Goal: Task Accomplishment & Management: Use online tool/utility

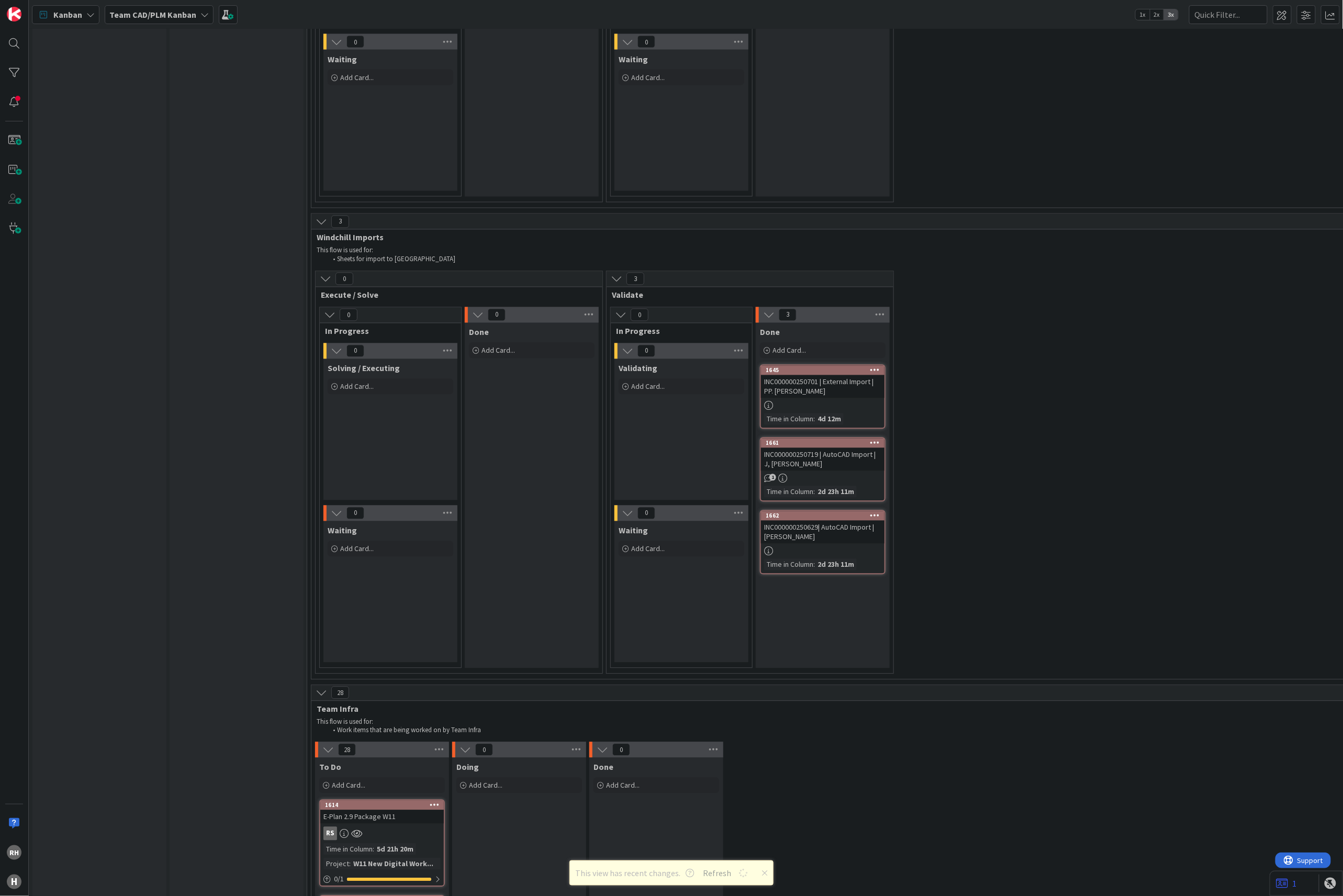
scroll to position [2930, 0]
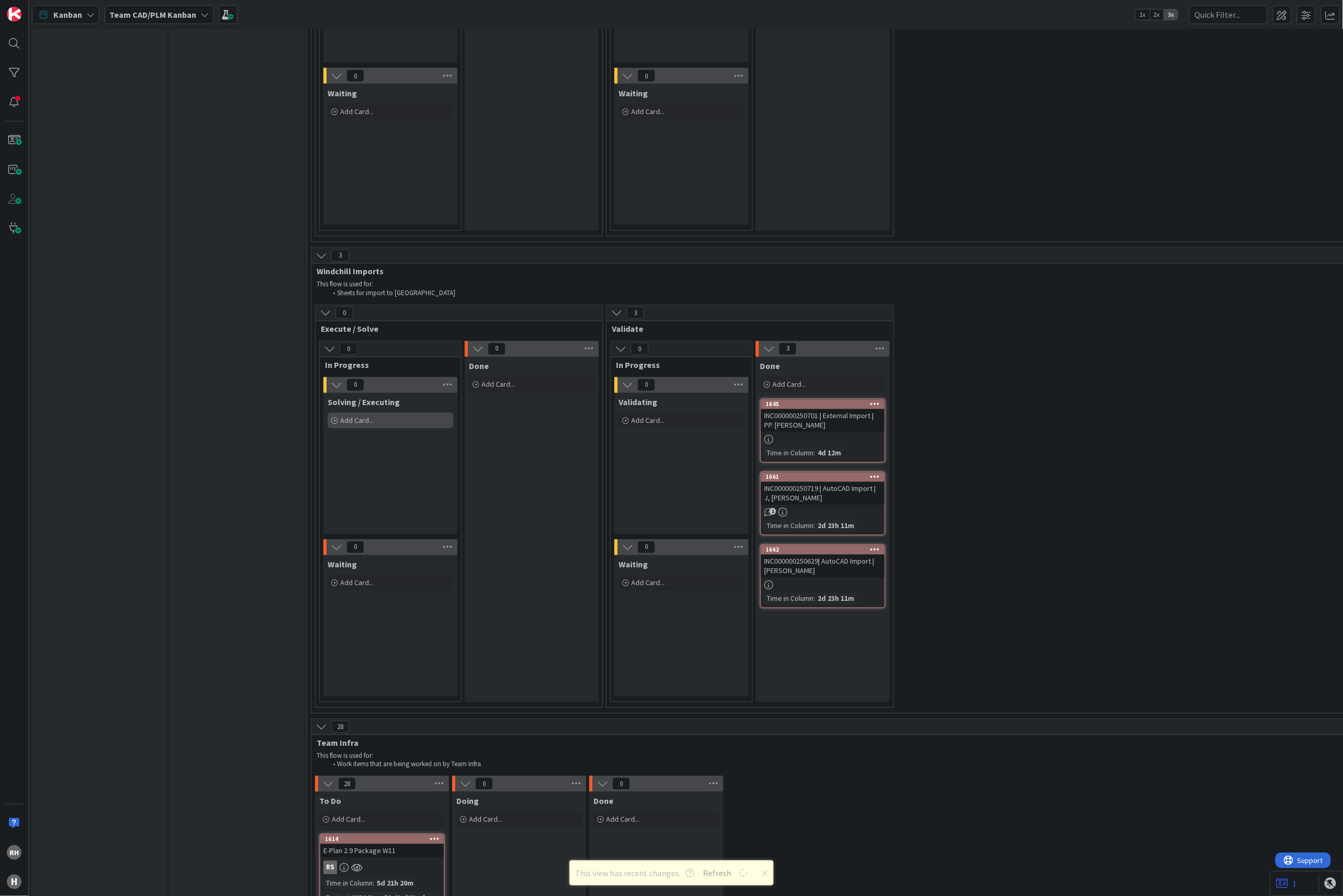
click at [361, 416] on span "Add Card..." at bounding box center [357, 421] width 33 height 10
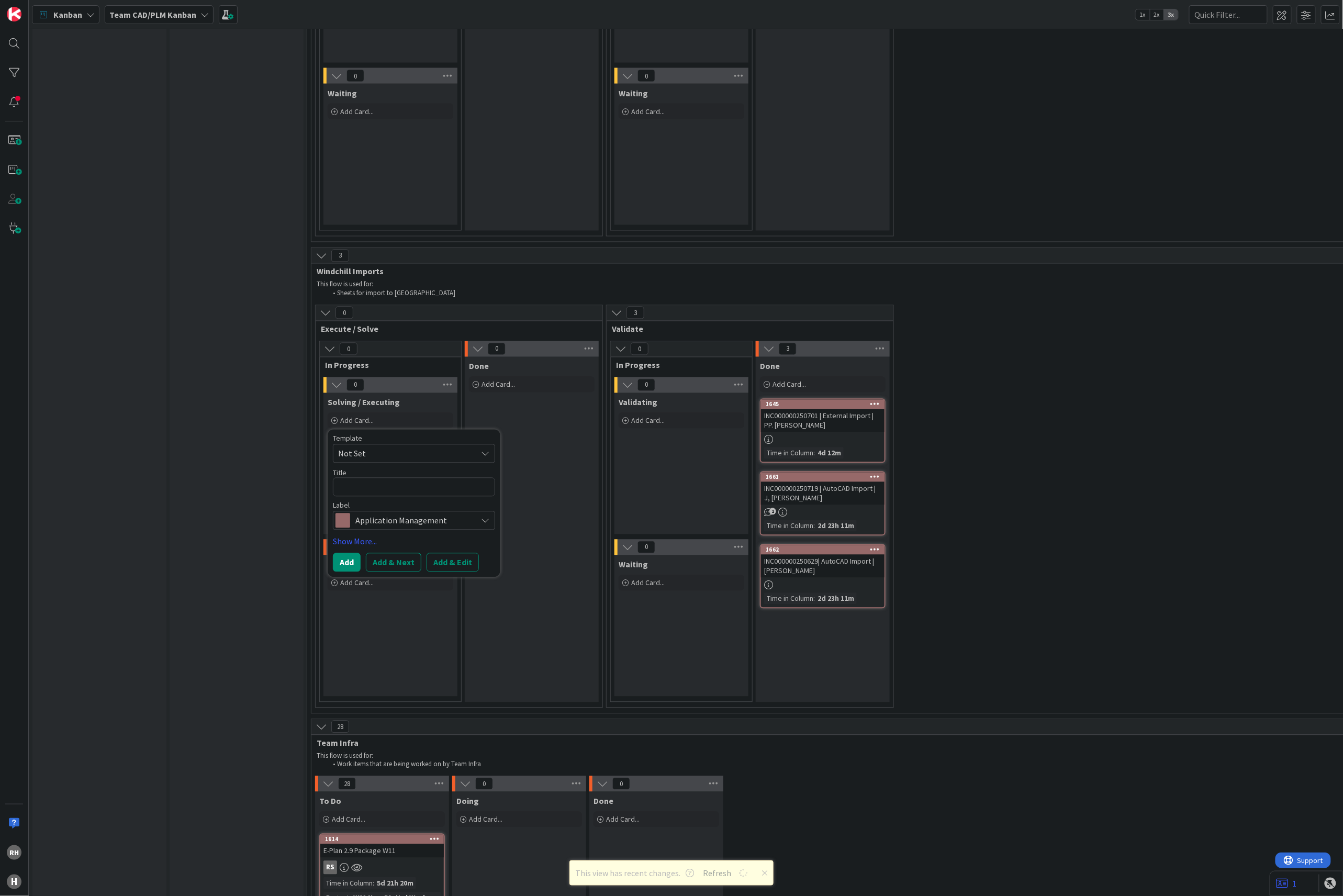
click at [1029, 555] on div "0 Execute / Solve 0 In Progress 0 Solving / Executing Add Card... Template Not …" at bounding box center [1186, 509] width 1746 height 408
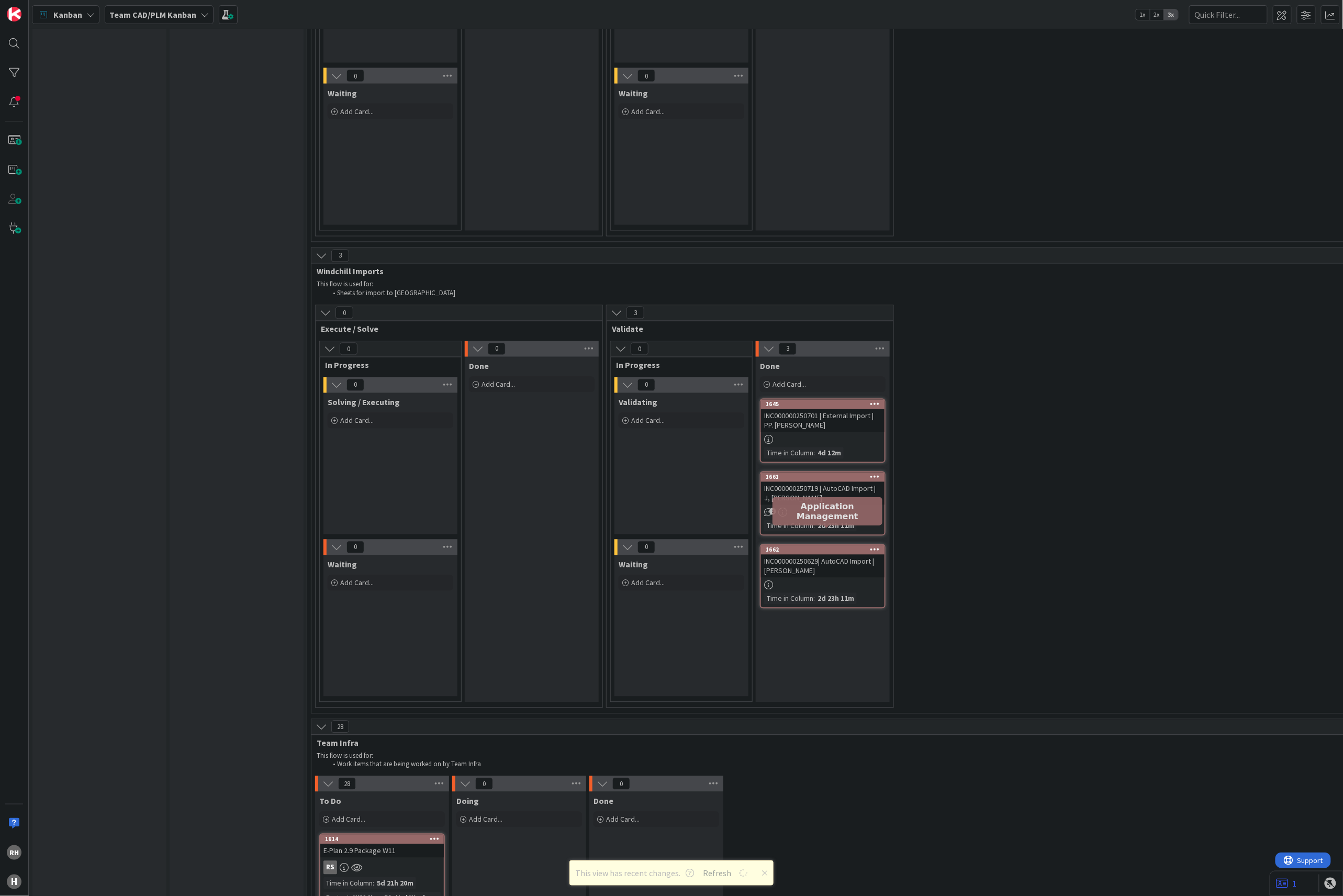
click at [805, 546] on div "1662" at bounding box center [825, 550] width 119 height 7
click at [878, 546] on icon at bounding box center [875, 549] width 10 height 7
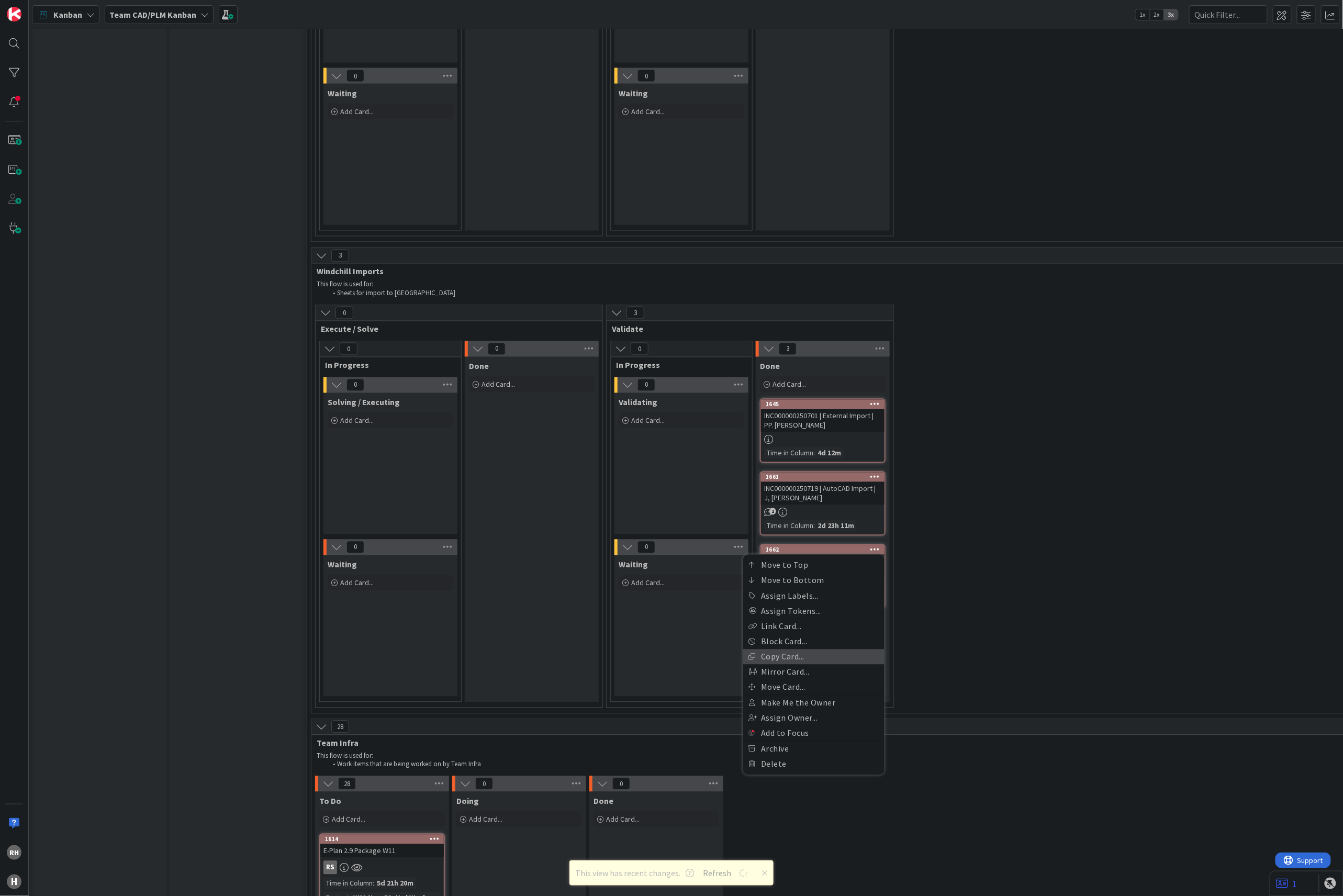
click at [815, 649] on link "Copy Card..." at bounding box center [814, 657] width 141 height 15
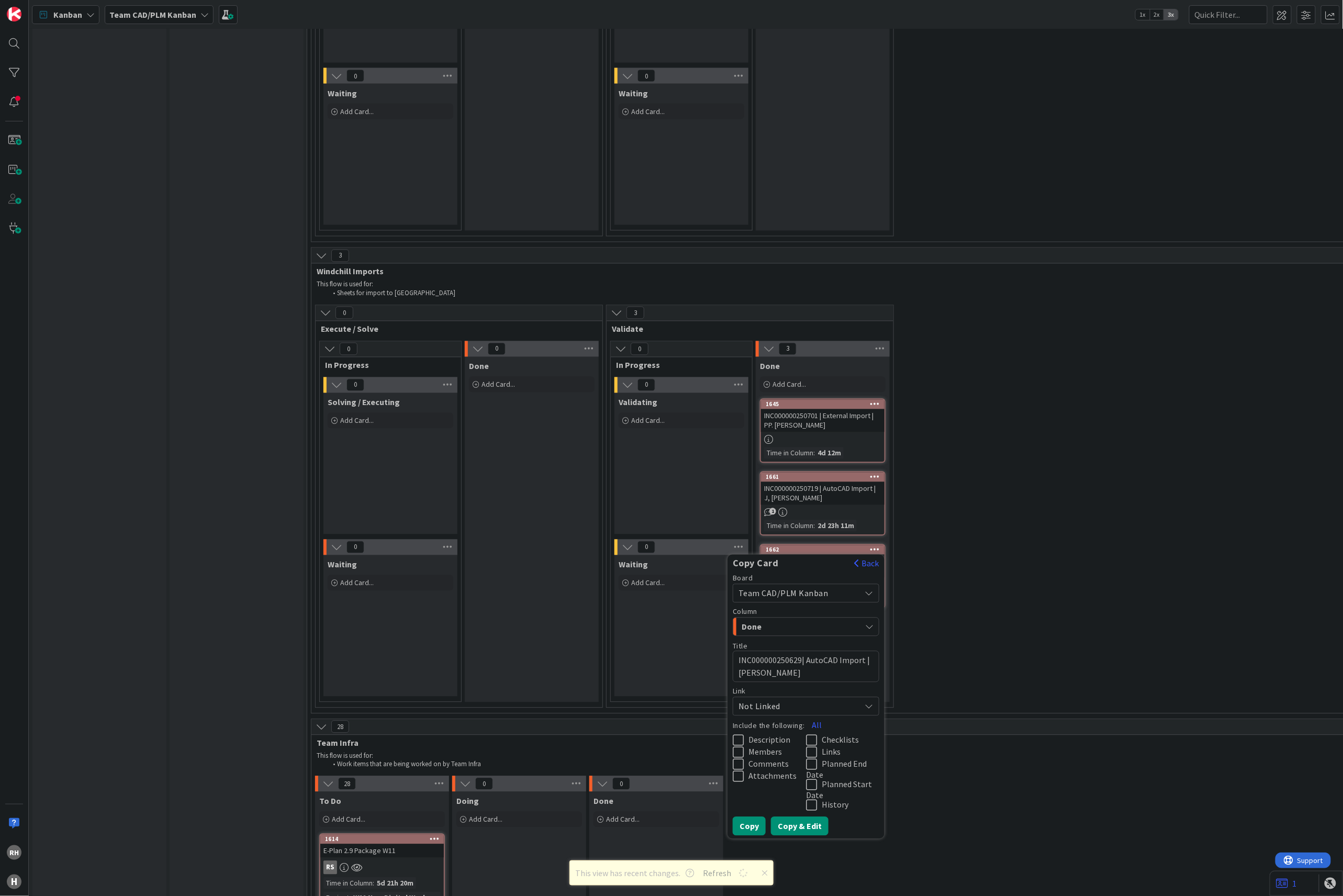
click at [802, 817] on button "Copy & Edit" at bounding box center [800, 826] width 57 height 19
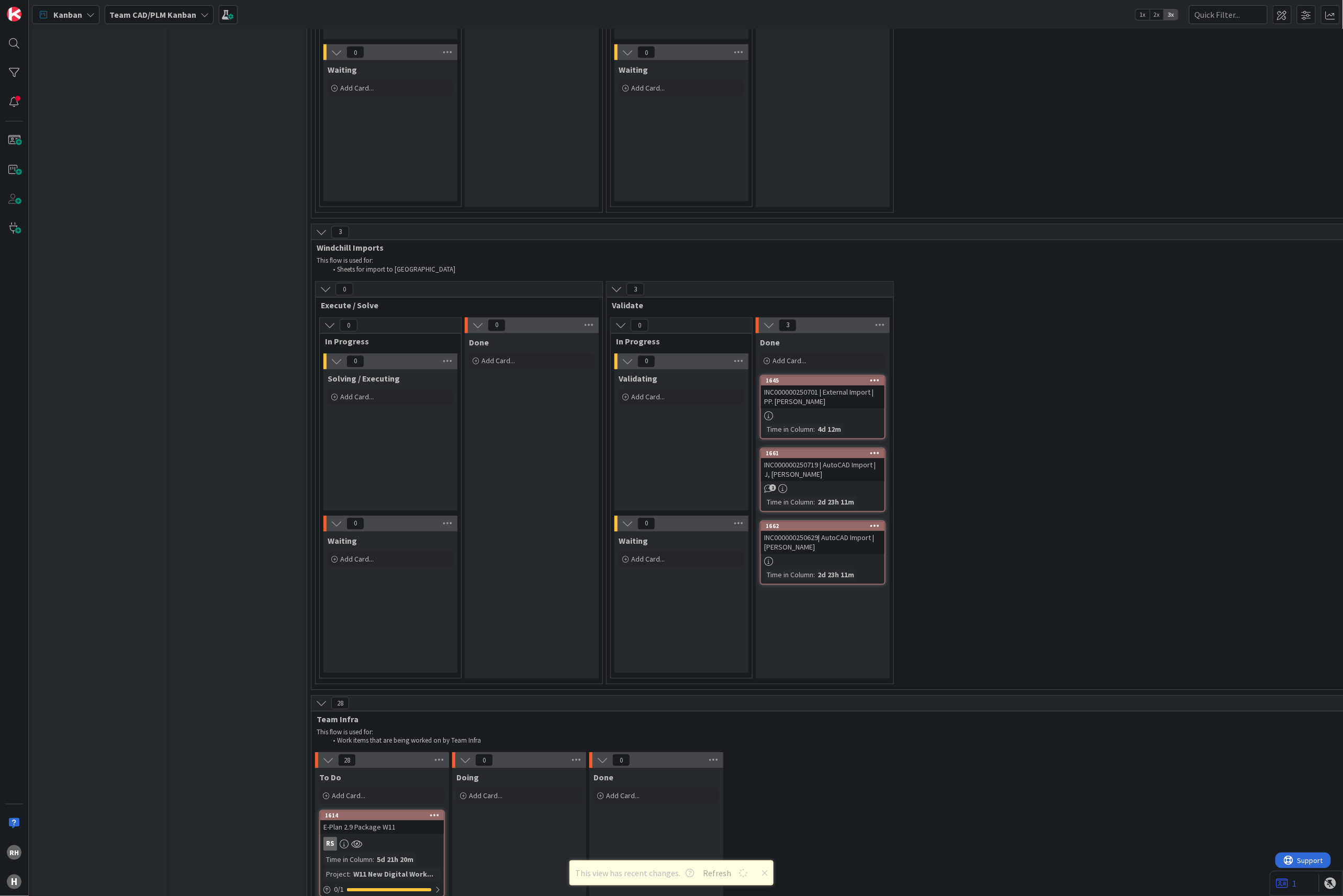
scroll to position [2930, 0]
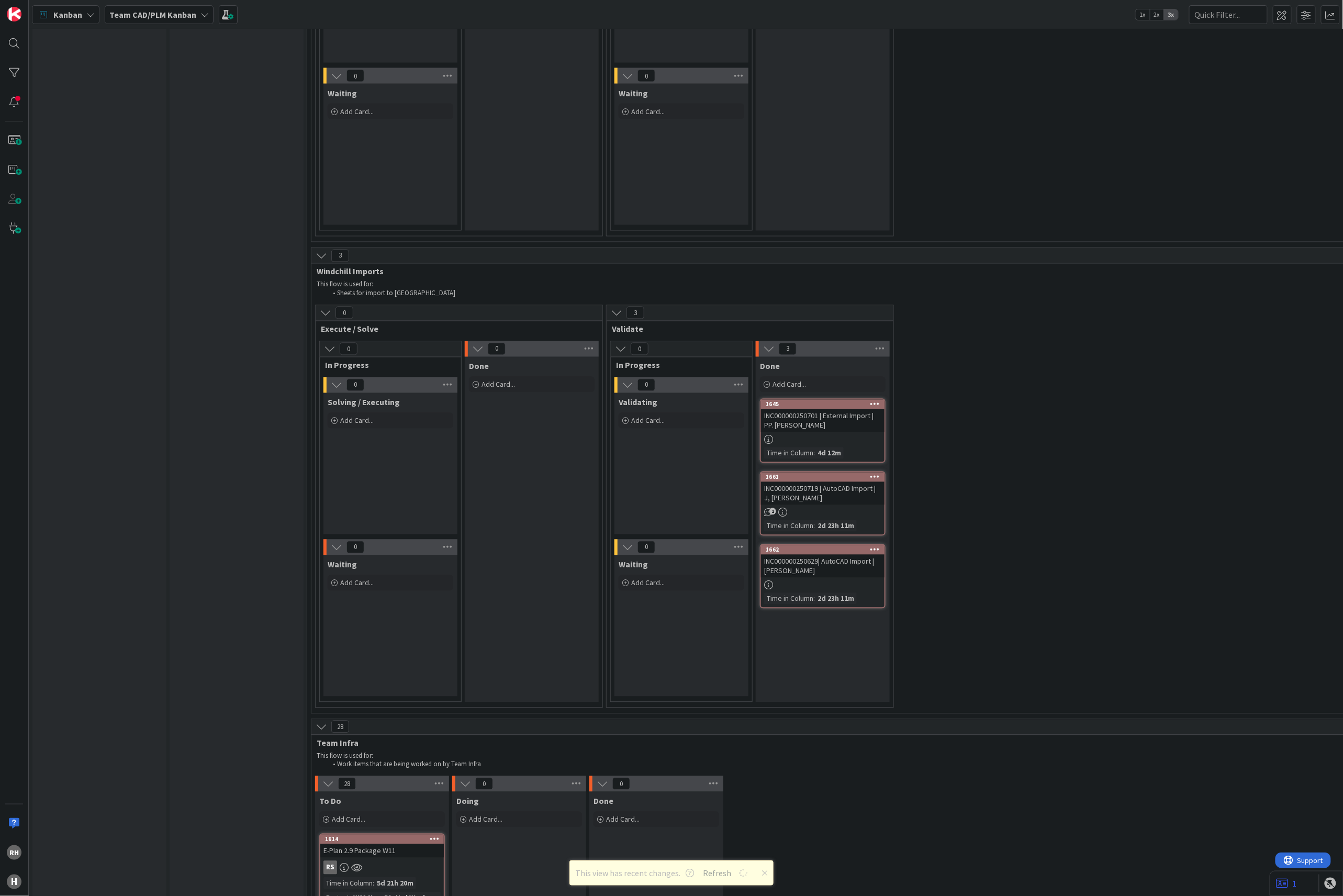
click at [954, 560] on div "0 Execute / Solve 0 In Progress 0 Solving / Executing Add Card... Template Not …" at bounding box center [1186, 509] width 1746 height 408
click at [400, 443] on div "Solving / Executing Add Card... Template Not Set Title 0 / 128 Label Applicatio…" at bounding box center [390, 463] width 134 height 141
click at [881, 546] on icon at bounding box center [875, 549] width 10 height 7
click at [797, 649] on link "Copy Card..." at bounding box center [814, 657] width 141 height 15
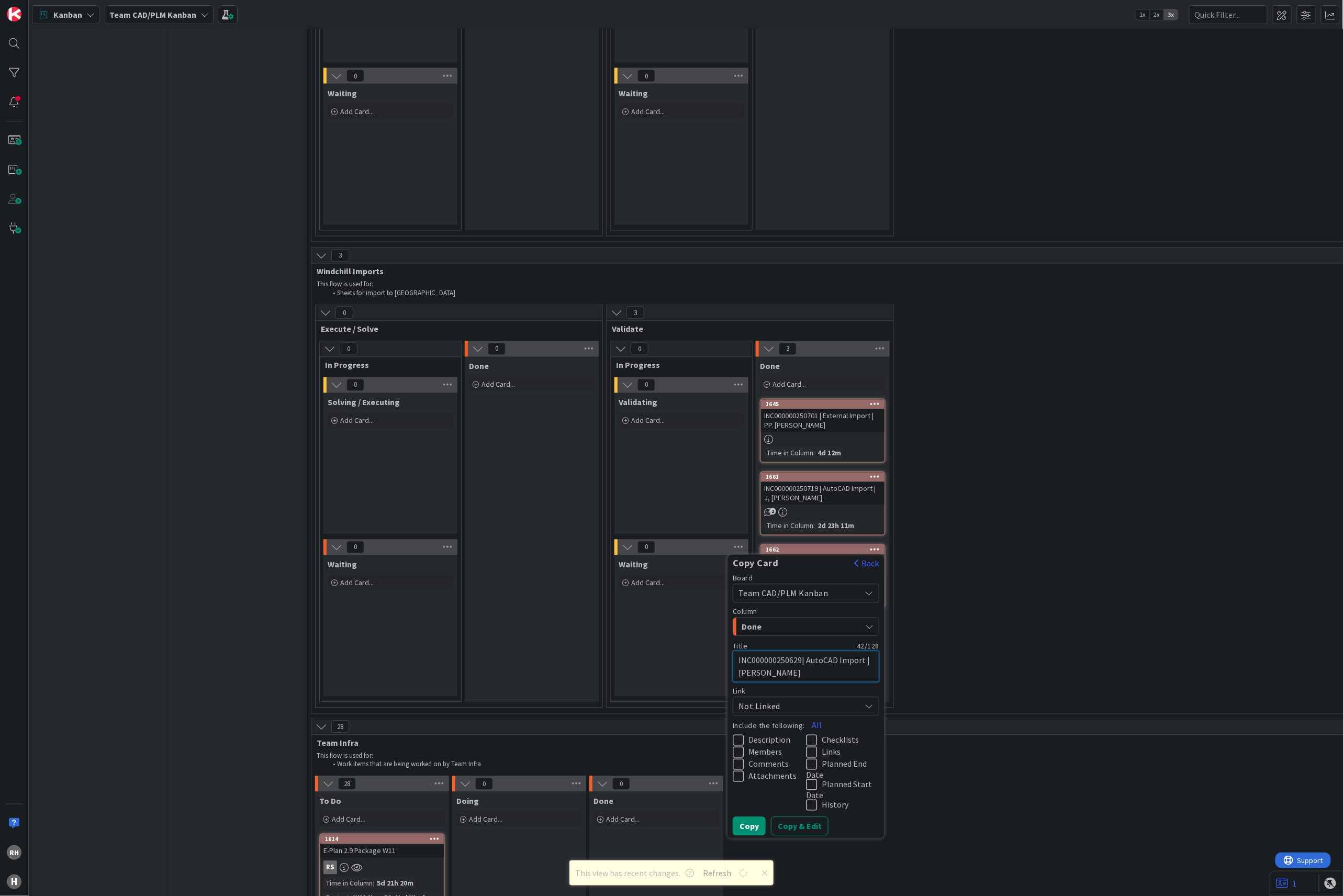
click at [775, 651] on textarea "INC000000250629| AutoCAD Import | [PERSON_NAME]" at bounding box center [806, 666] width 146 height 32
paste textarea "61"
type textarea "x"
type textarea "INC000000250661| AutoCAD Import | P. Baart"
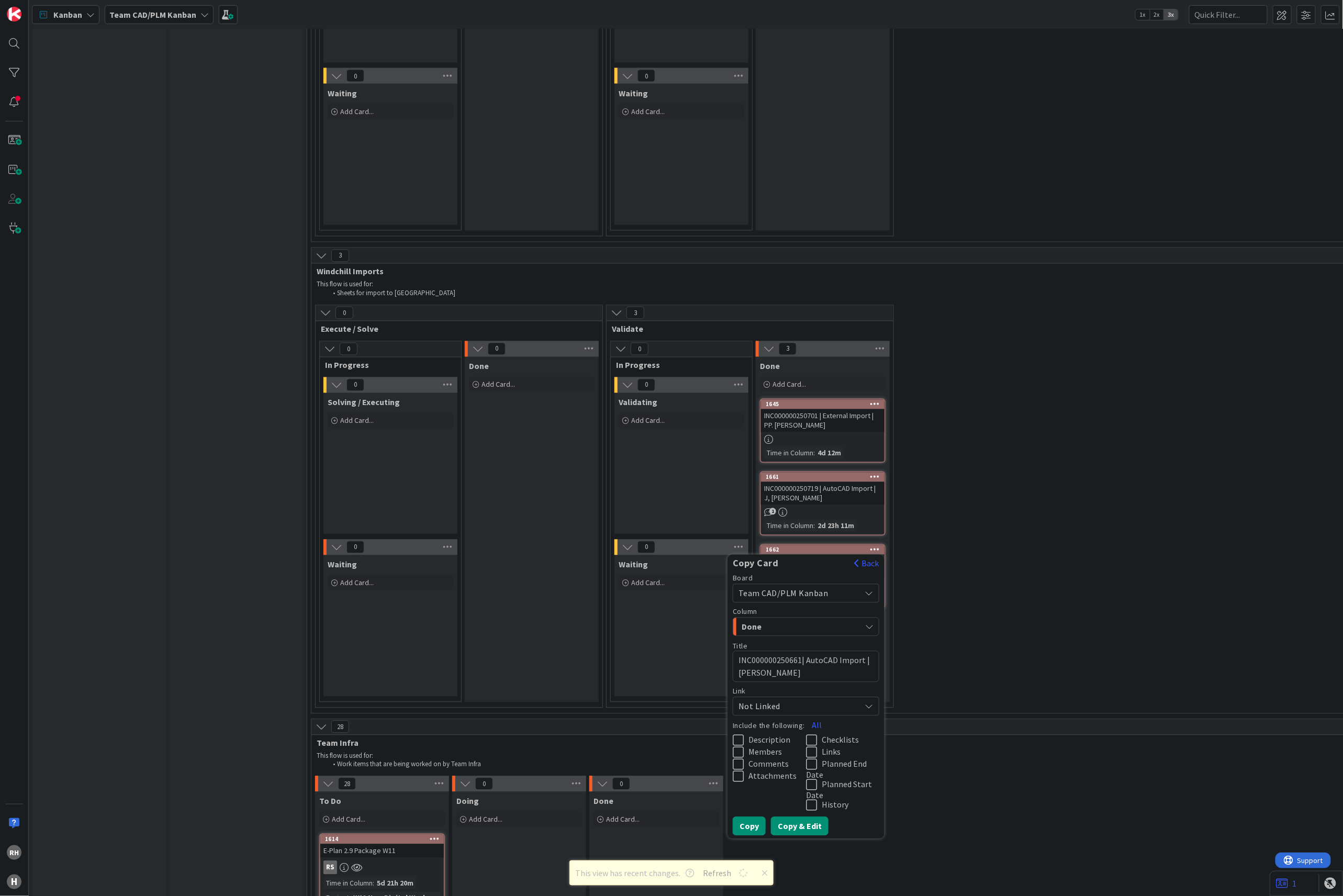
click at [785, 817] on button "Copy & Edit" at bounding box center [800, 826] width 57 height 19
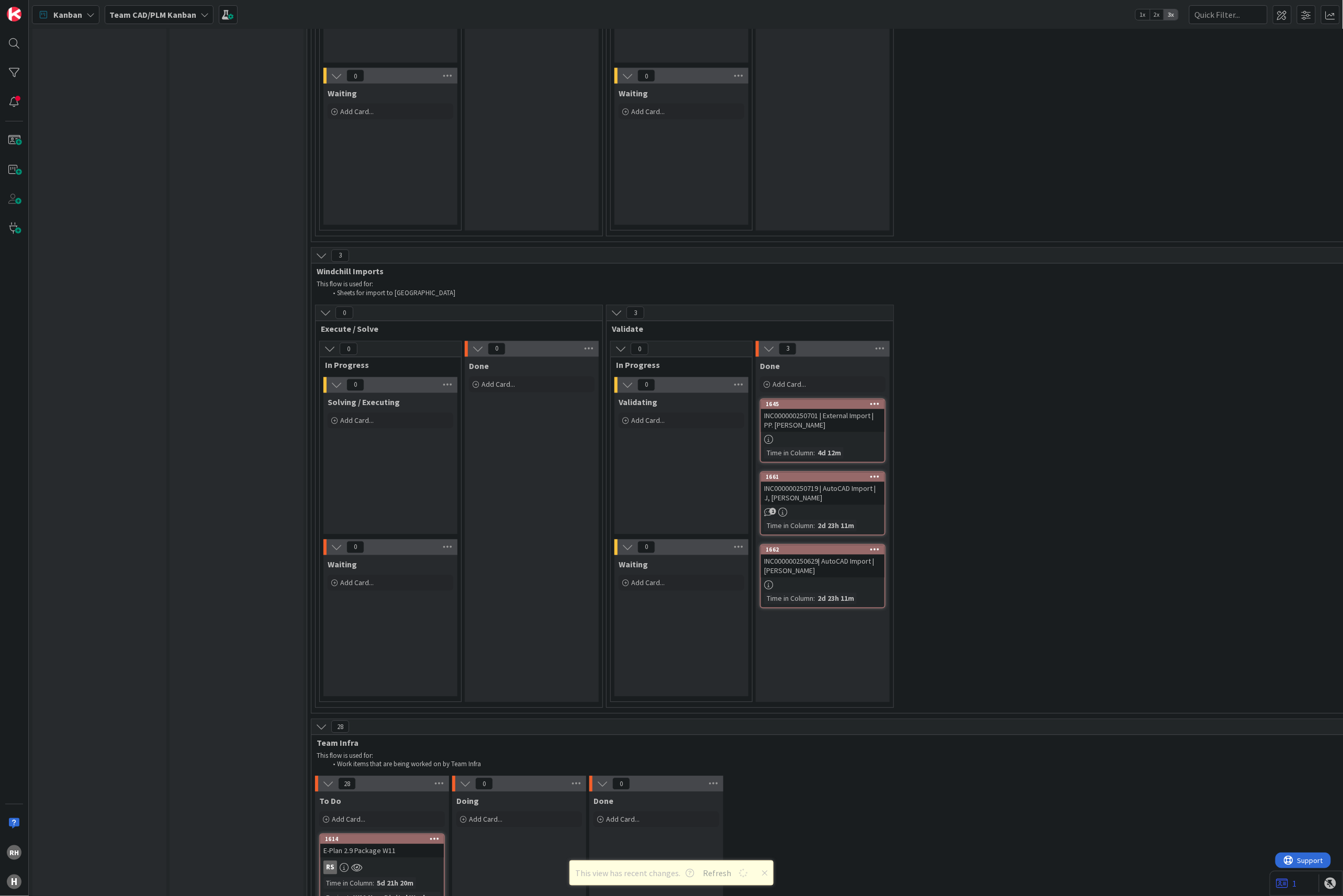
click at [762, 873] on icon at bounding box center [765, 873] width 6 height 8
type textarea "x"
click at [1049, 506] on div "0 Execute / Solve 0 In Progress 0 Solving / Executing Add Card... Template Not …" at bounding box center [1186, 509] width 1746 height 408
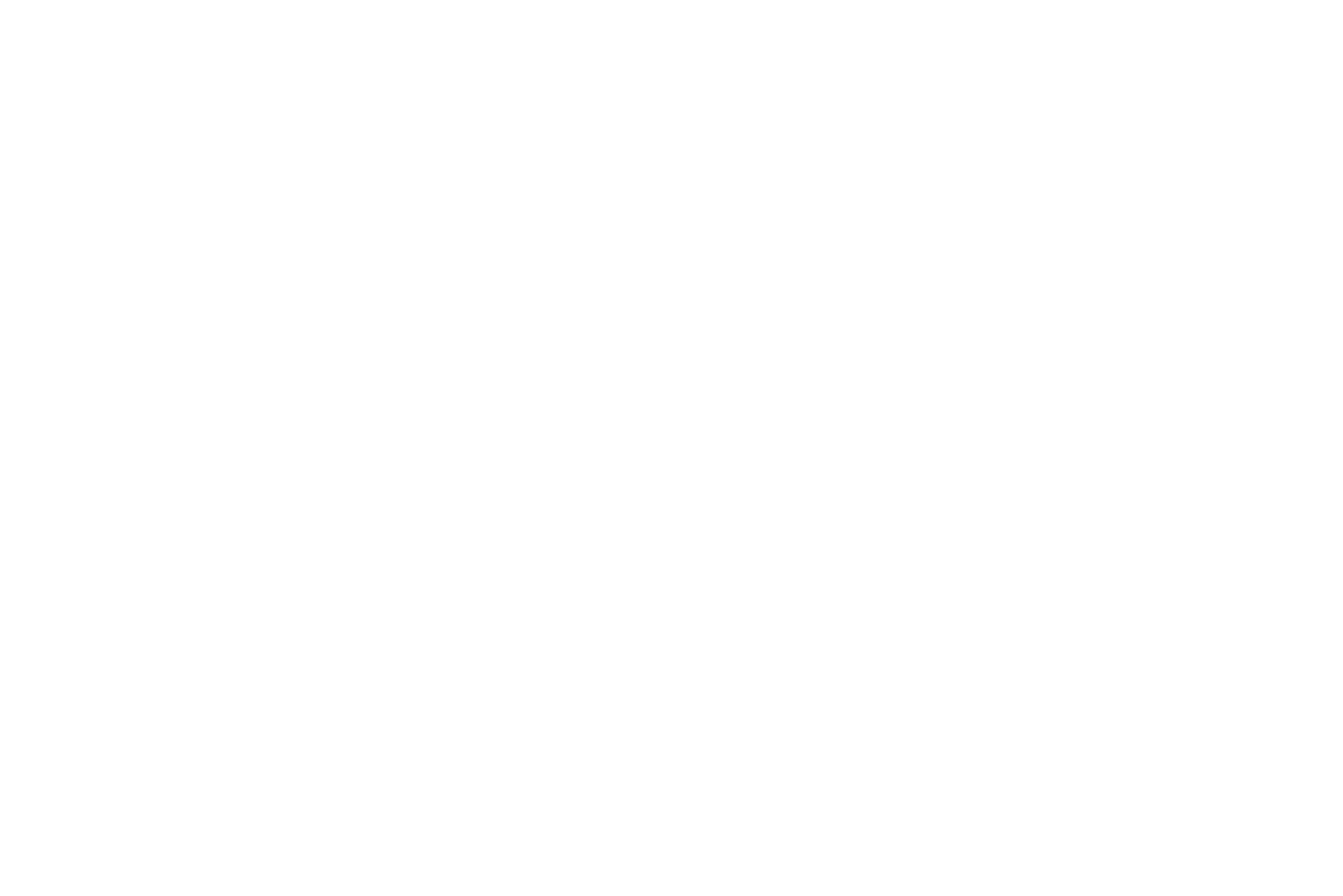
click at [388, 272] on div at bounding box center [672, 448] width 1343 height 896
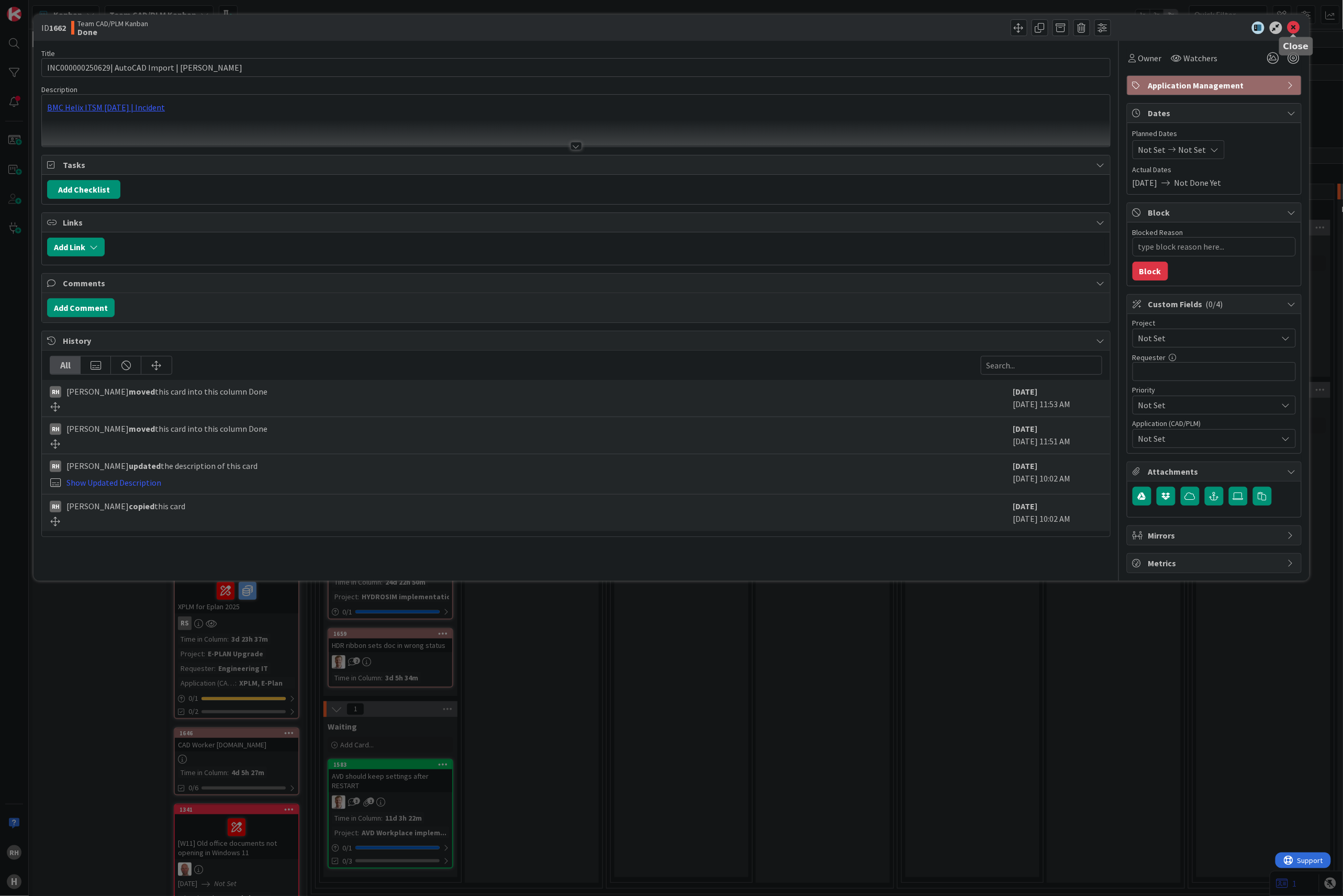
click at [1299, 30] on icon at bounding box center [1293, 28] width 13 height 13
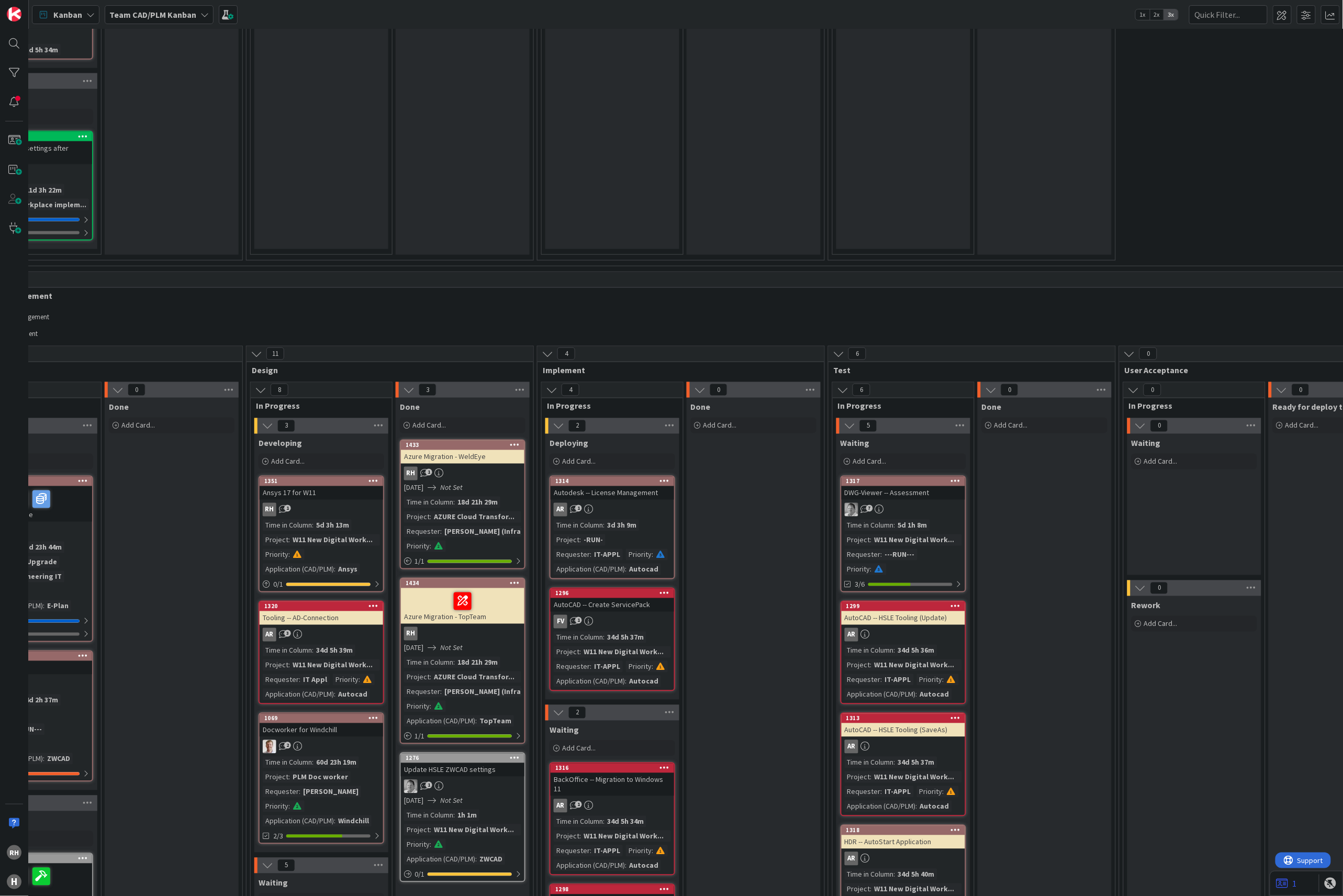
scroll to position [628, 336]
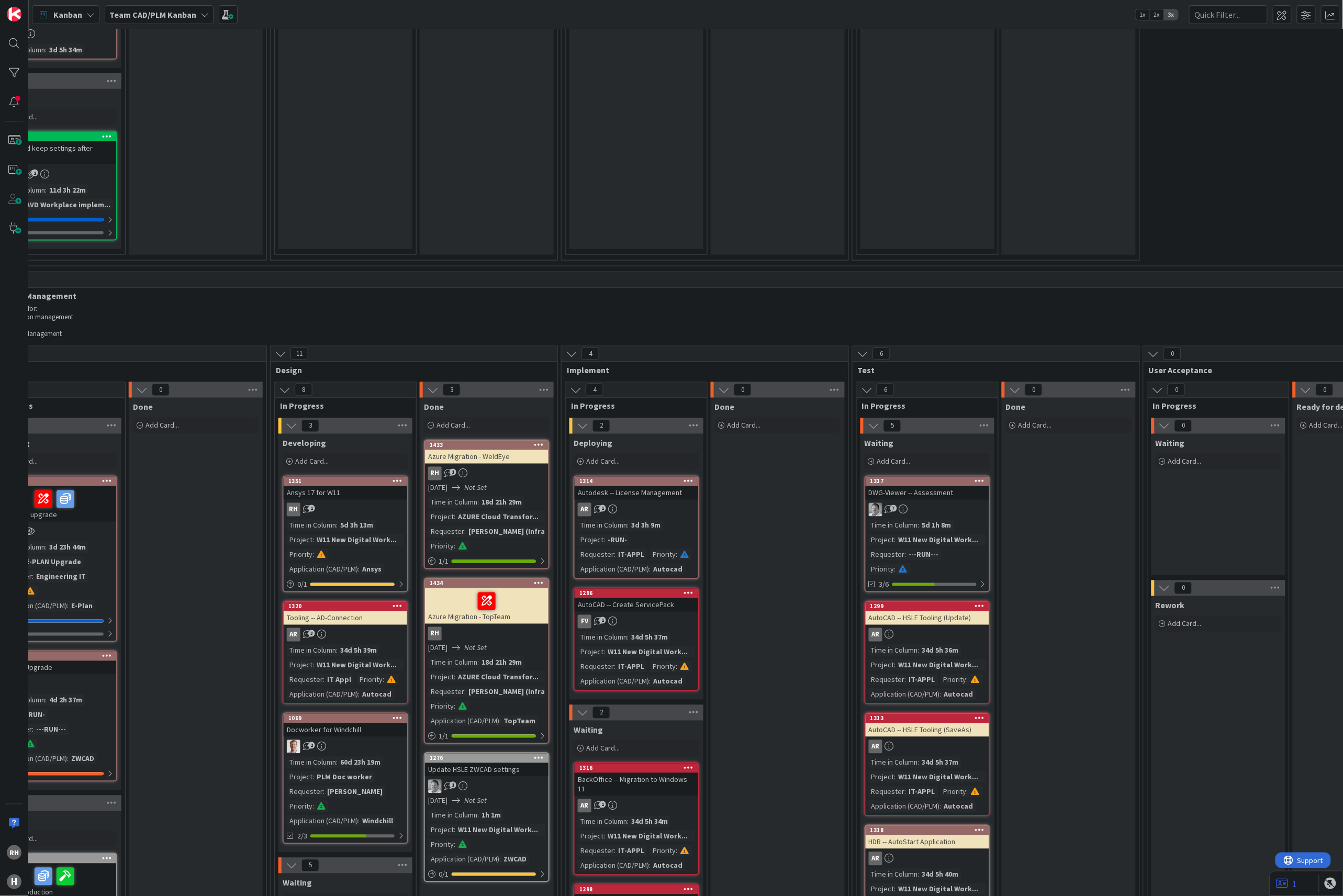
click at [513, 497] on div "18d 21h 29m" at bounding box center [501, 502] width 45 height 11
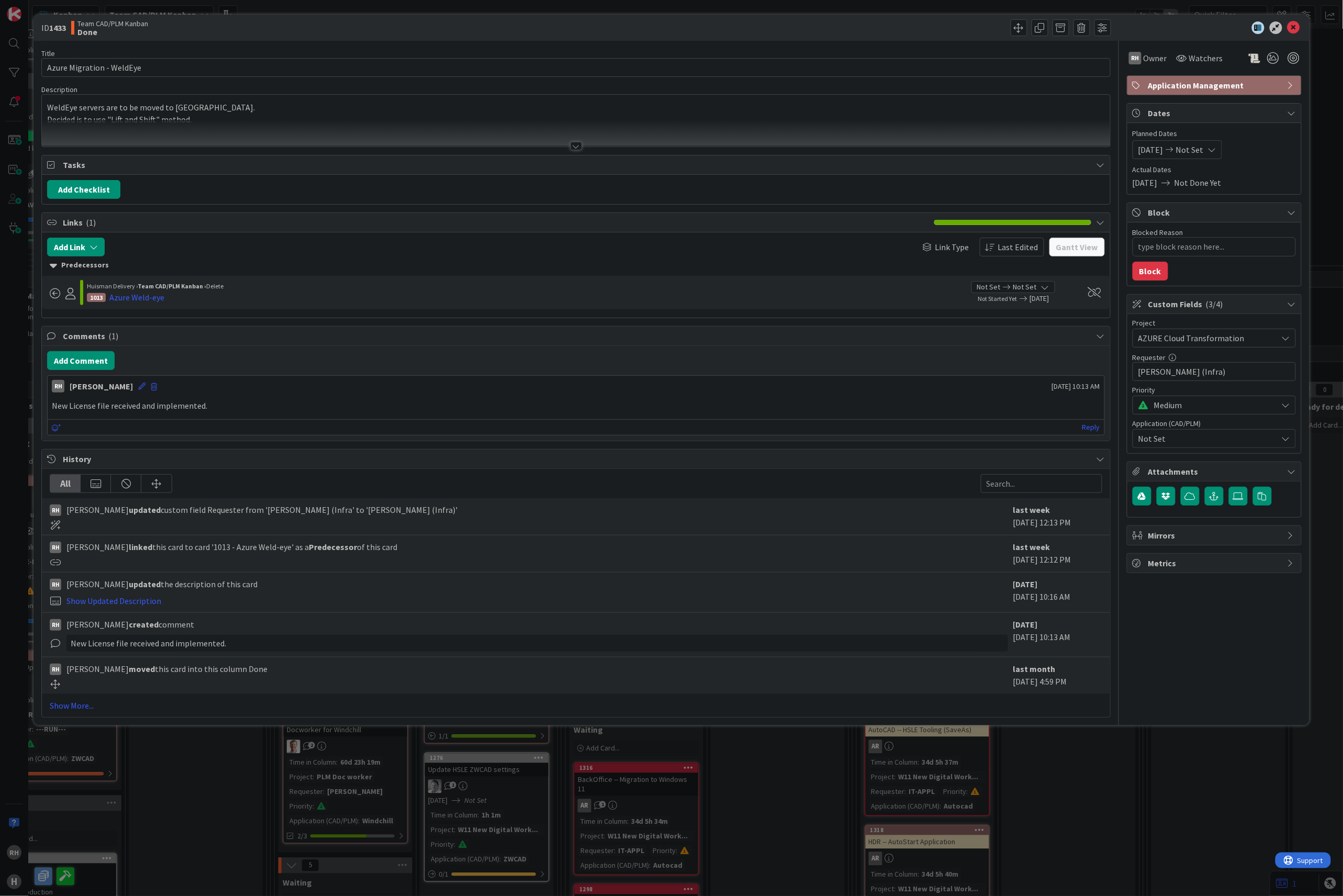
click at [213, 122] on div at bounding box center [575, 133] width 1068 height 27
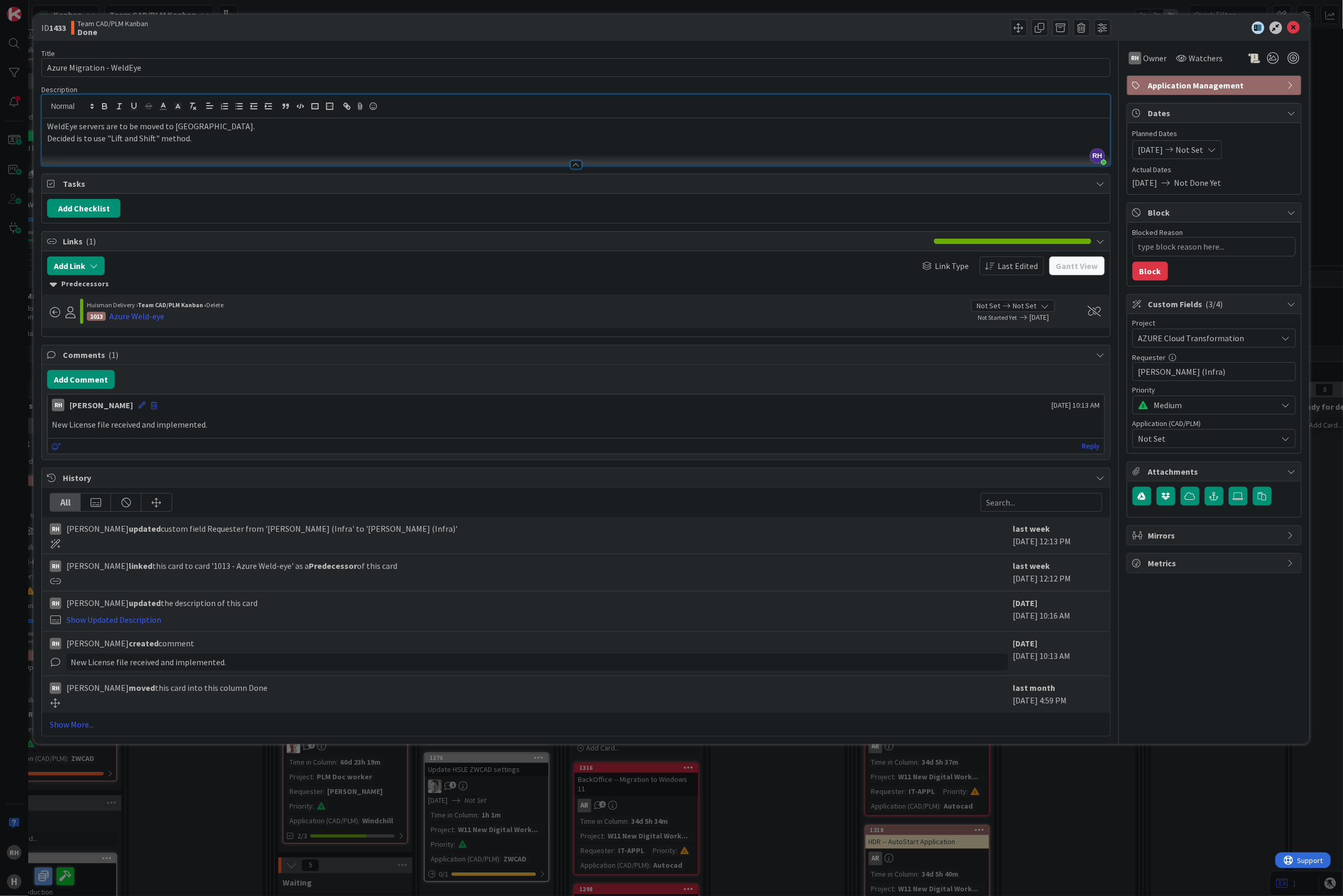
type textarea "x"
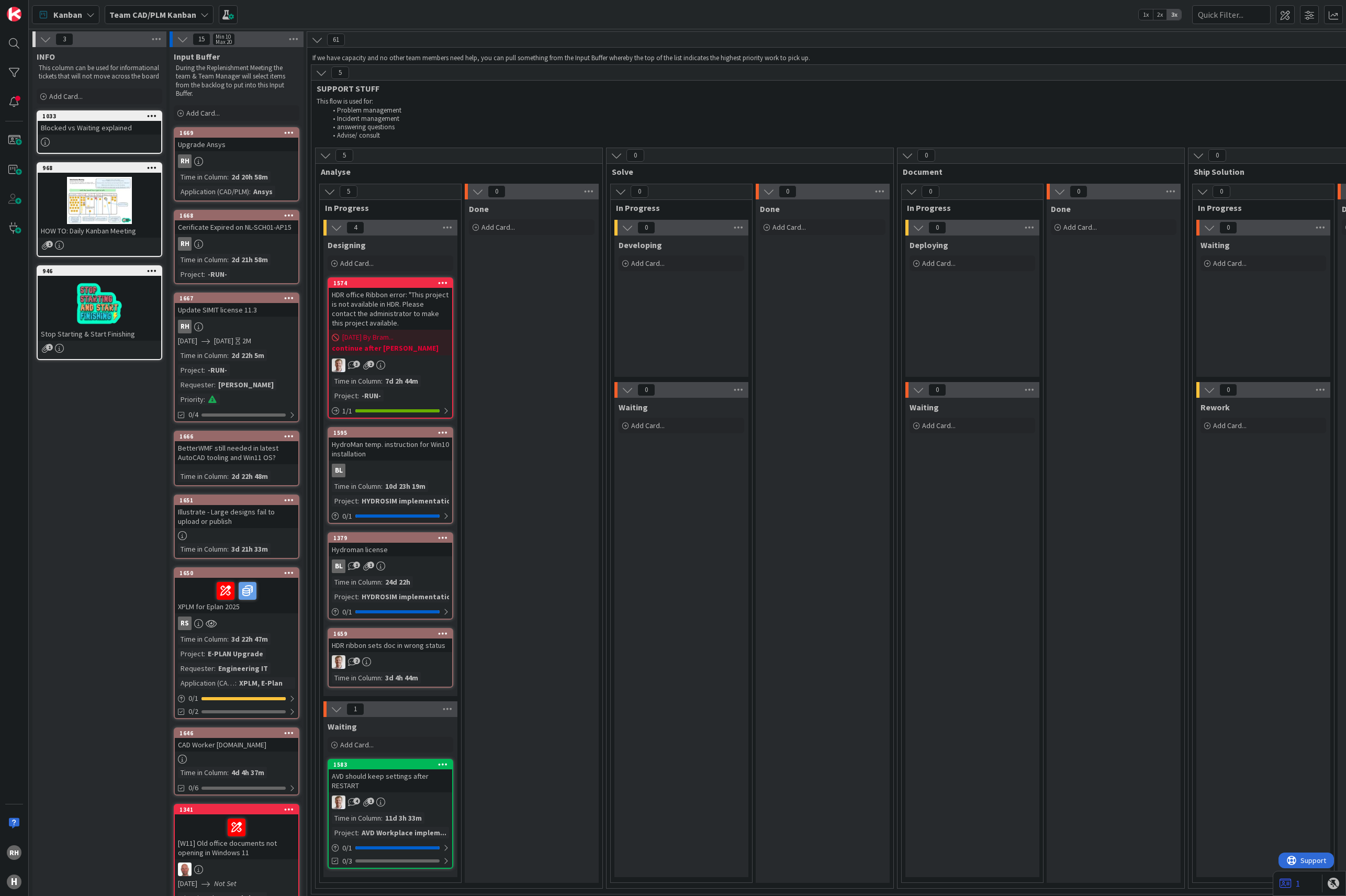
scroll to position [0, 73]
